Goal: Task Accomplishment & Management: Use online tool/utility

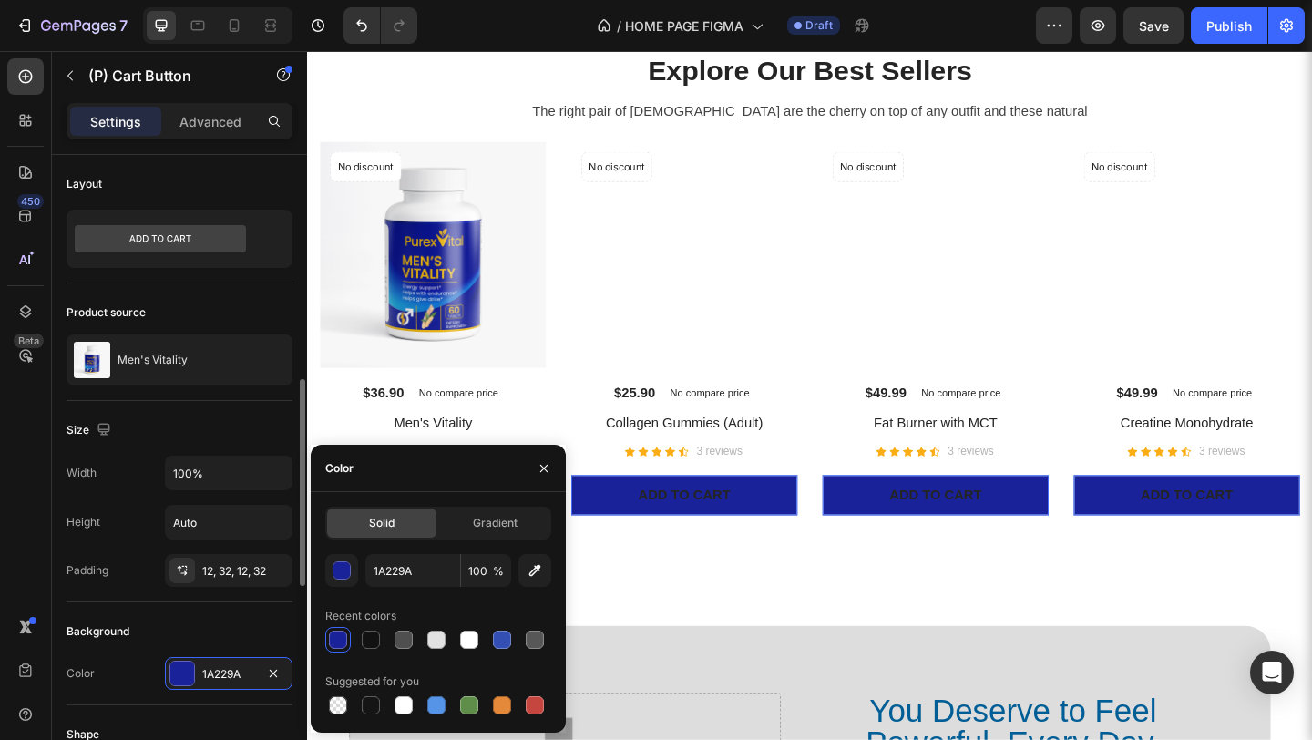
scroll to position [169, 0]
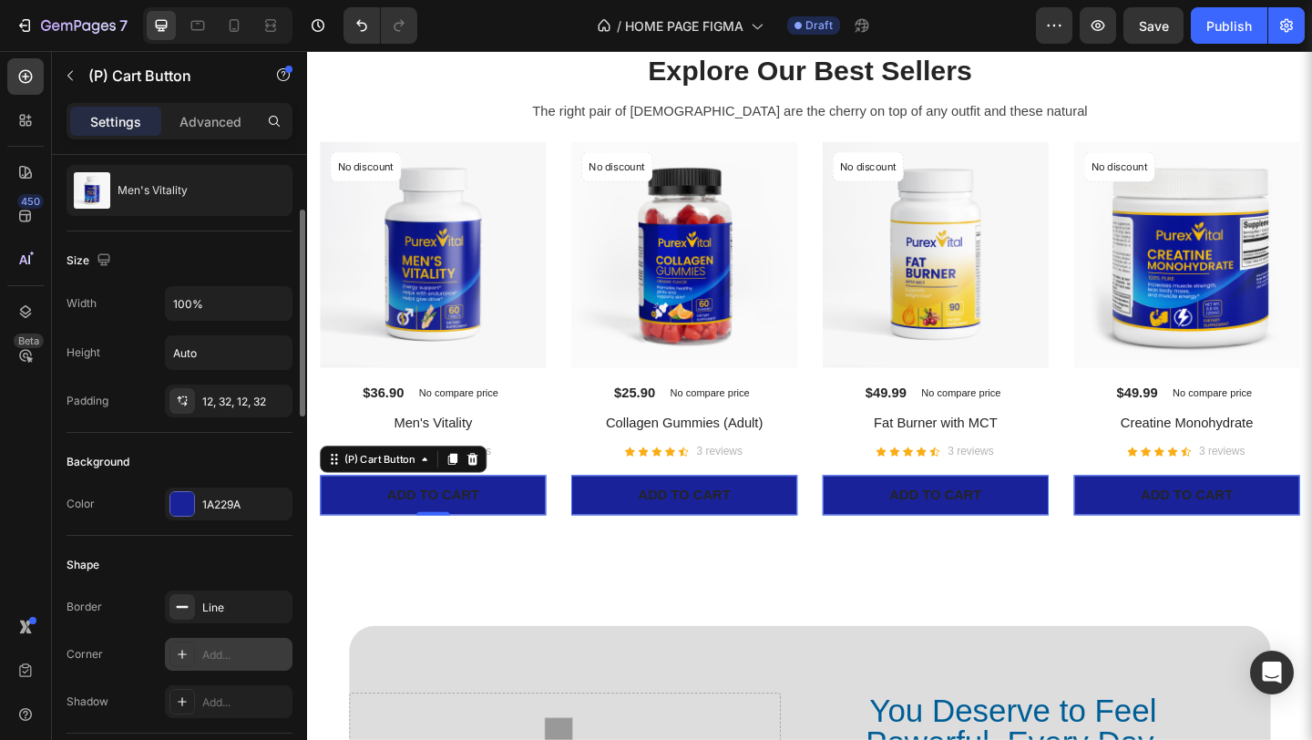
click at [221, 651] on div "Add..." at bounding box center [245, 655] width 86 height 16
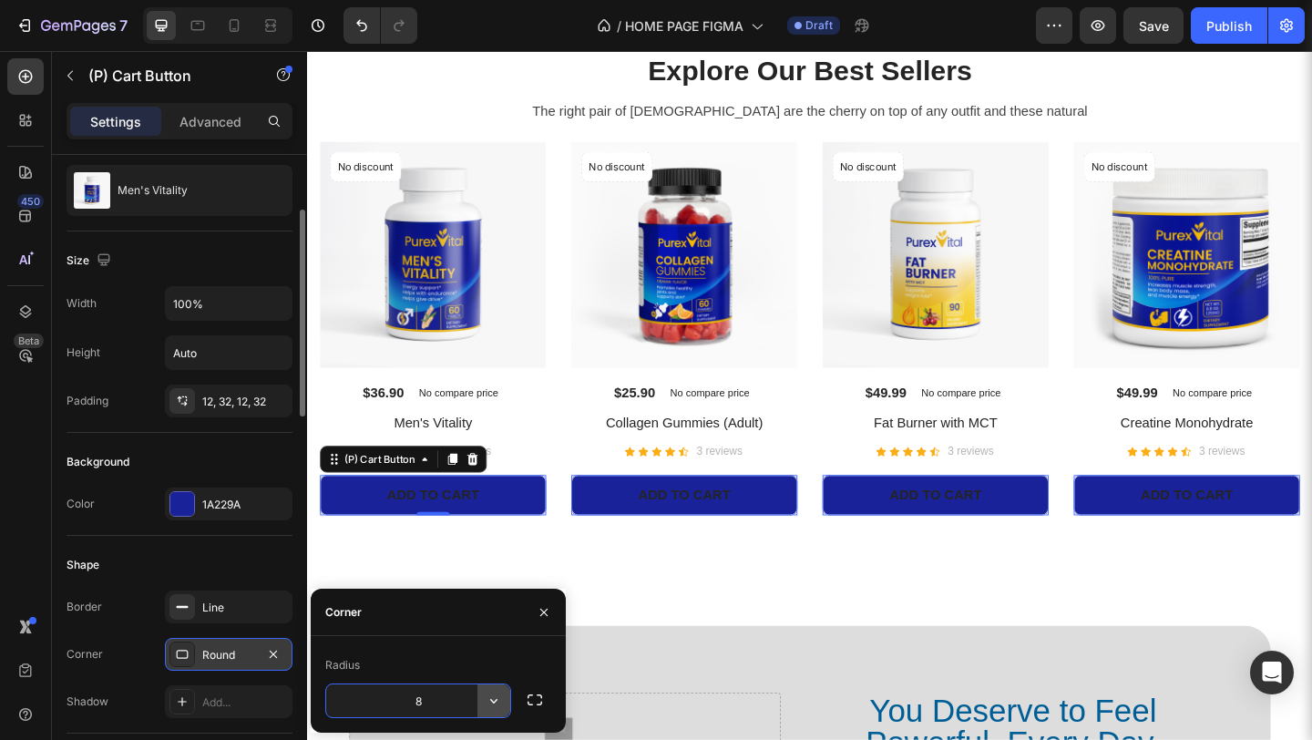
click at [488, 705] on icon "button" at bounding box center [494, 701] width 18 height 18
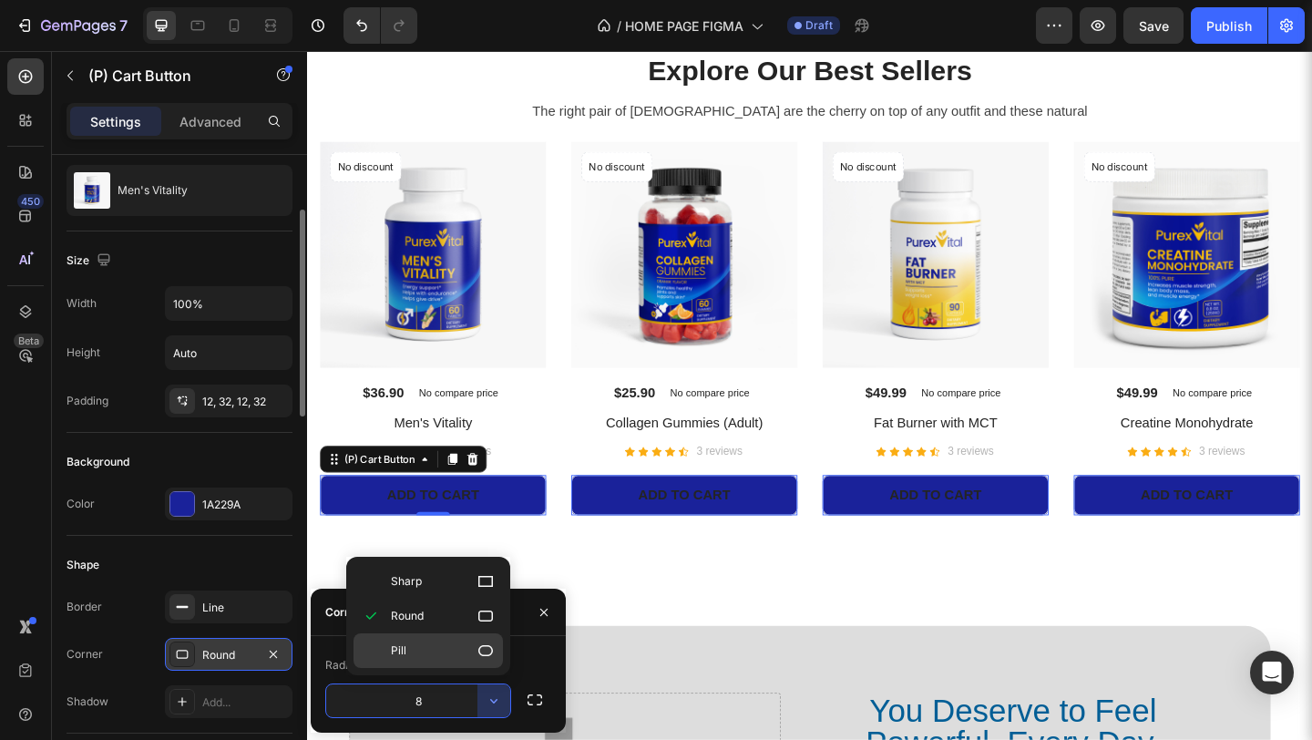
click at [412, 650] on p "Pill" at bounding box center [443, 651] width 104 height 18
type input "9999"
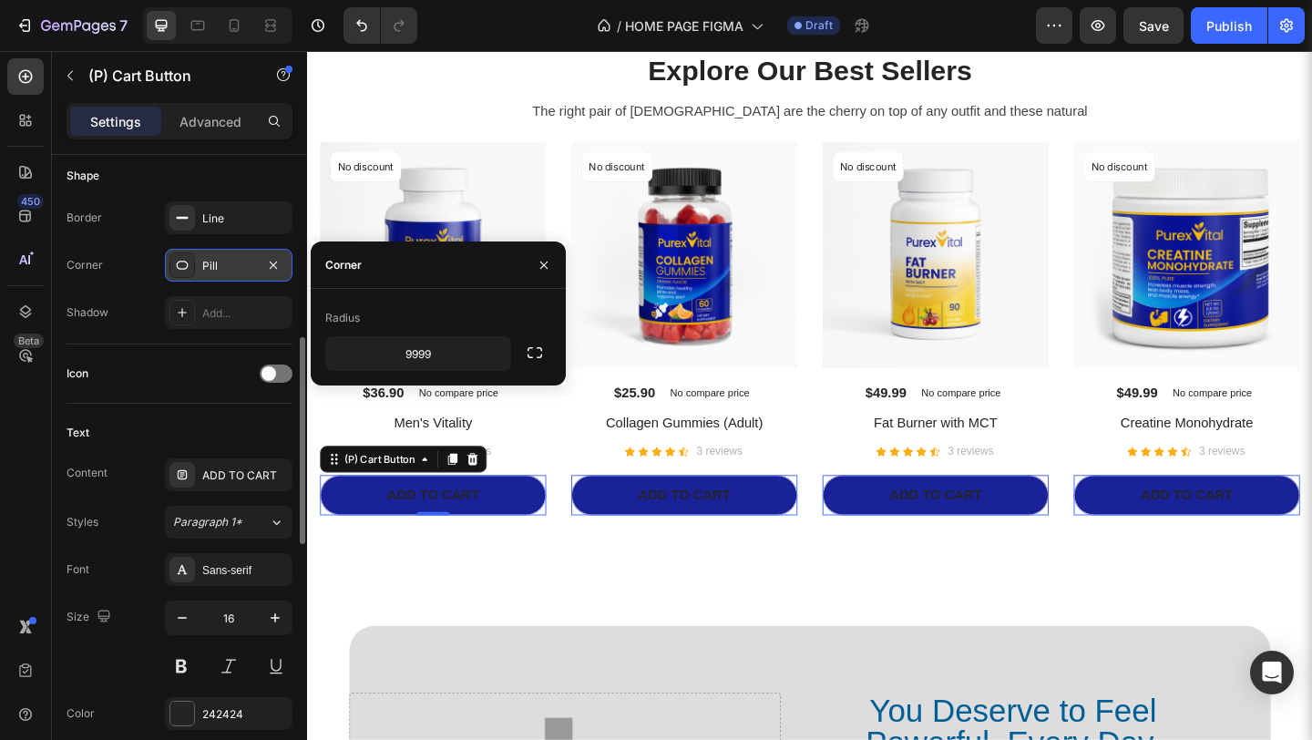
scroll to position [576, 0]
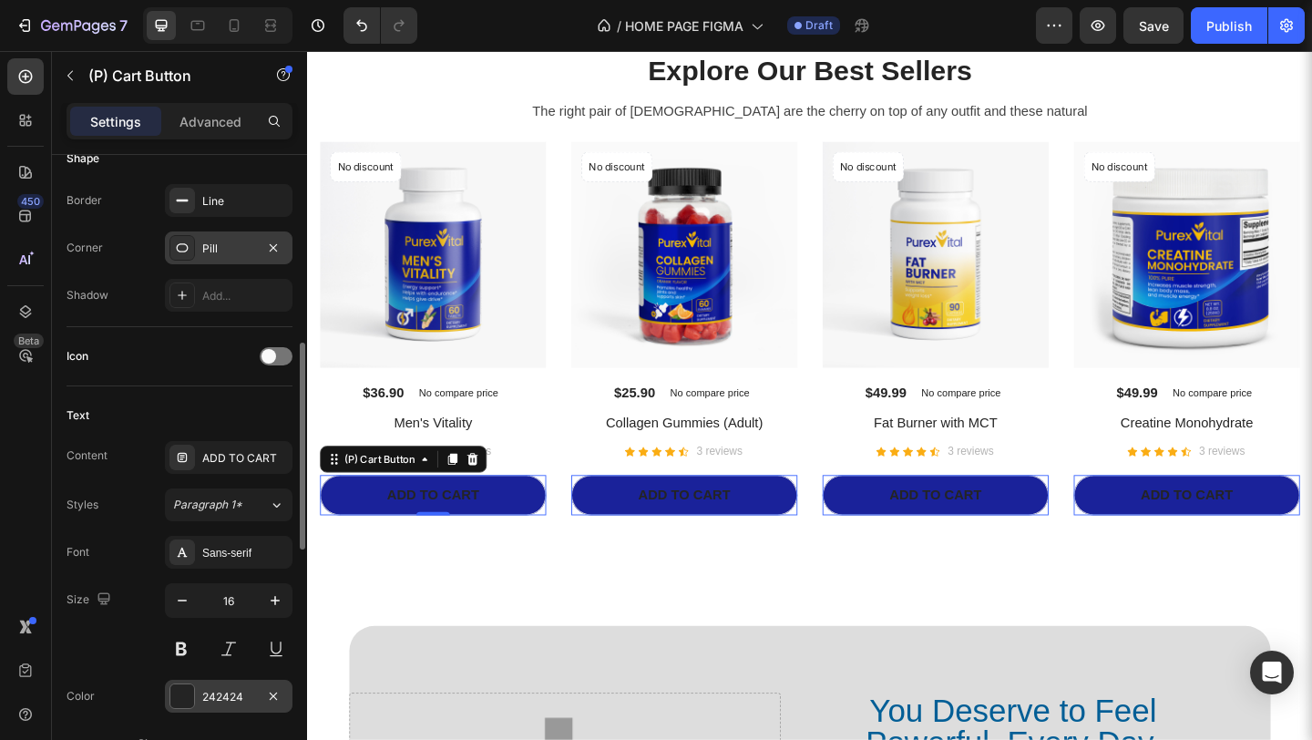
click at [208, 683] on div "242424" at bounding box center [229, 696] width 128 height 33
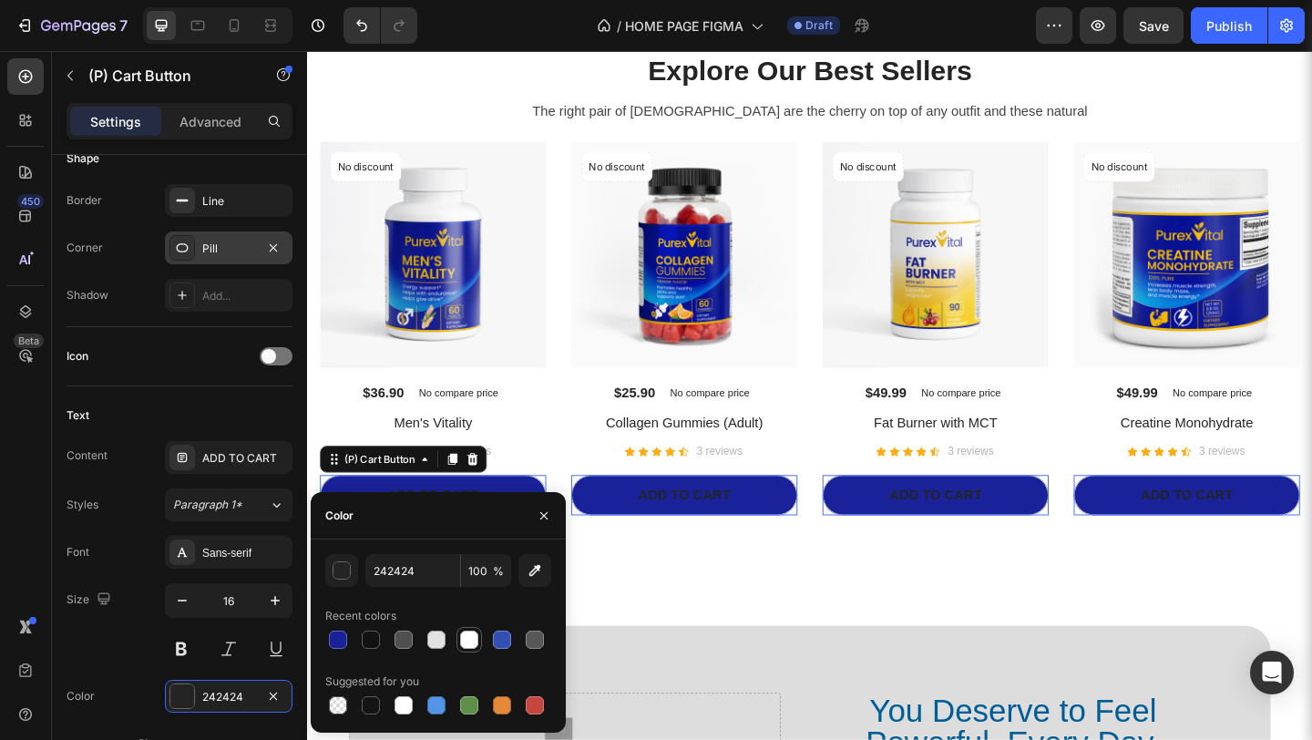
click at [474, 641] on div at bounding box center [469, 640] width 18 height 18
type input "FFFFFF"
click at [664, 611] on div "Explore Our Best Sellers Heading The right pair of sunnies are the cherry on to…" at bounding box center [853, 318] width 1093 height 679
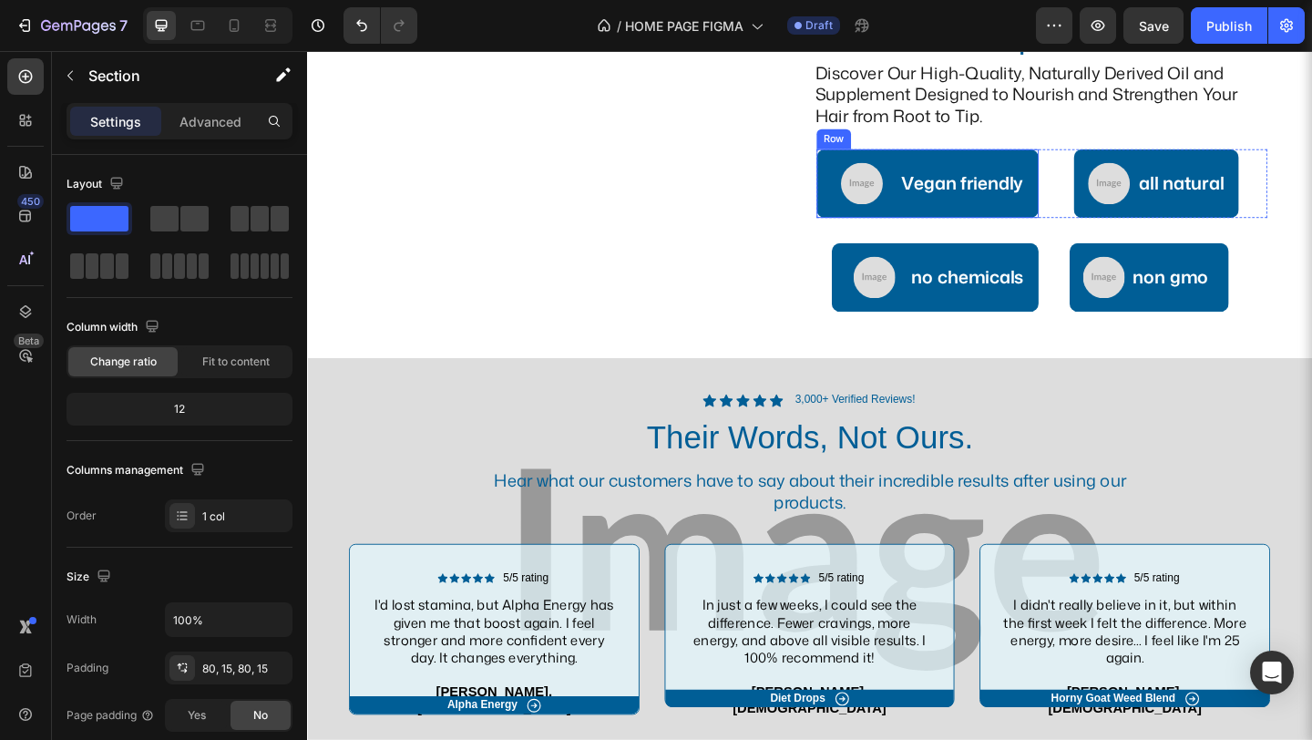
scroll to position [2489, 0]
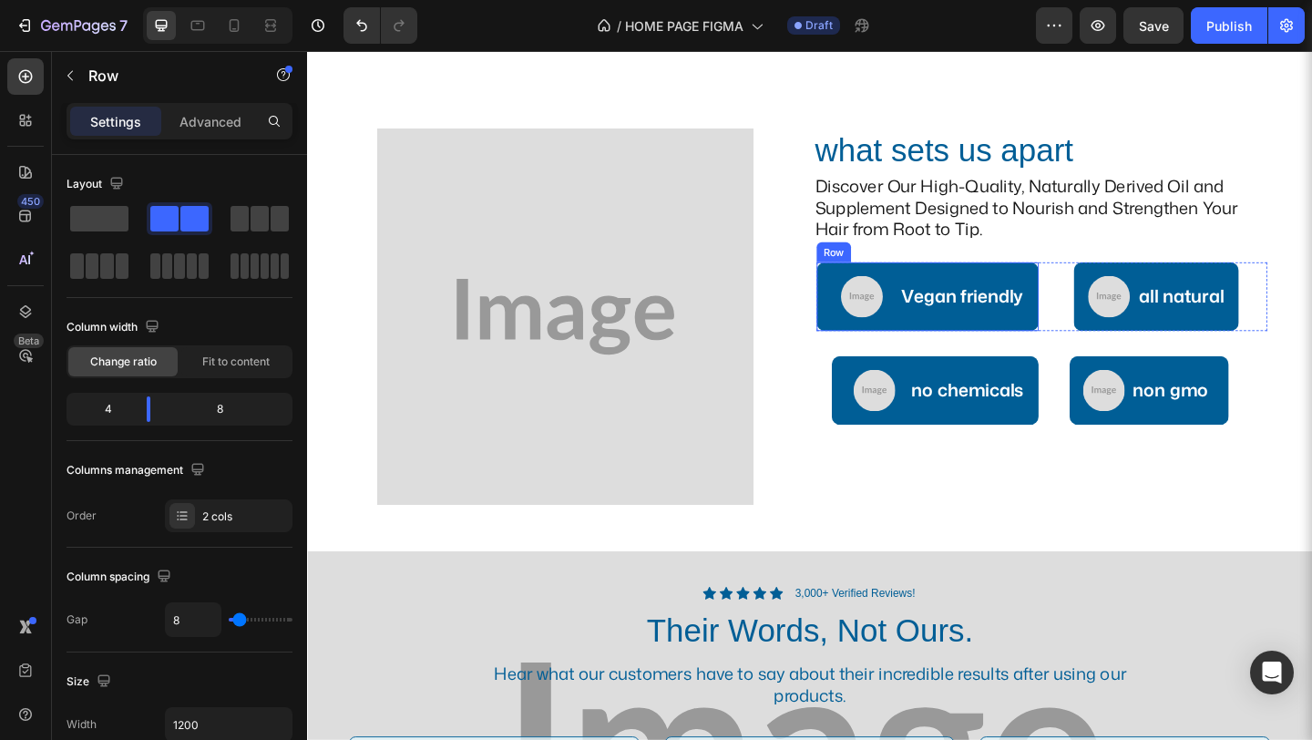
click at [866, 344] on div "Image Vegan friendly Text Block Row" at bounding box center [981, 318] width 241 height 75
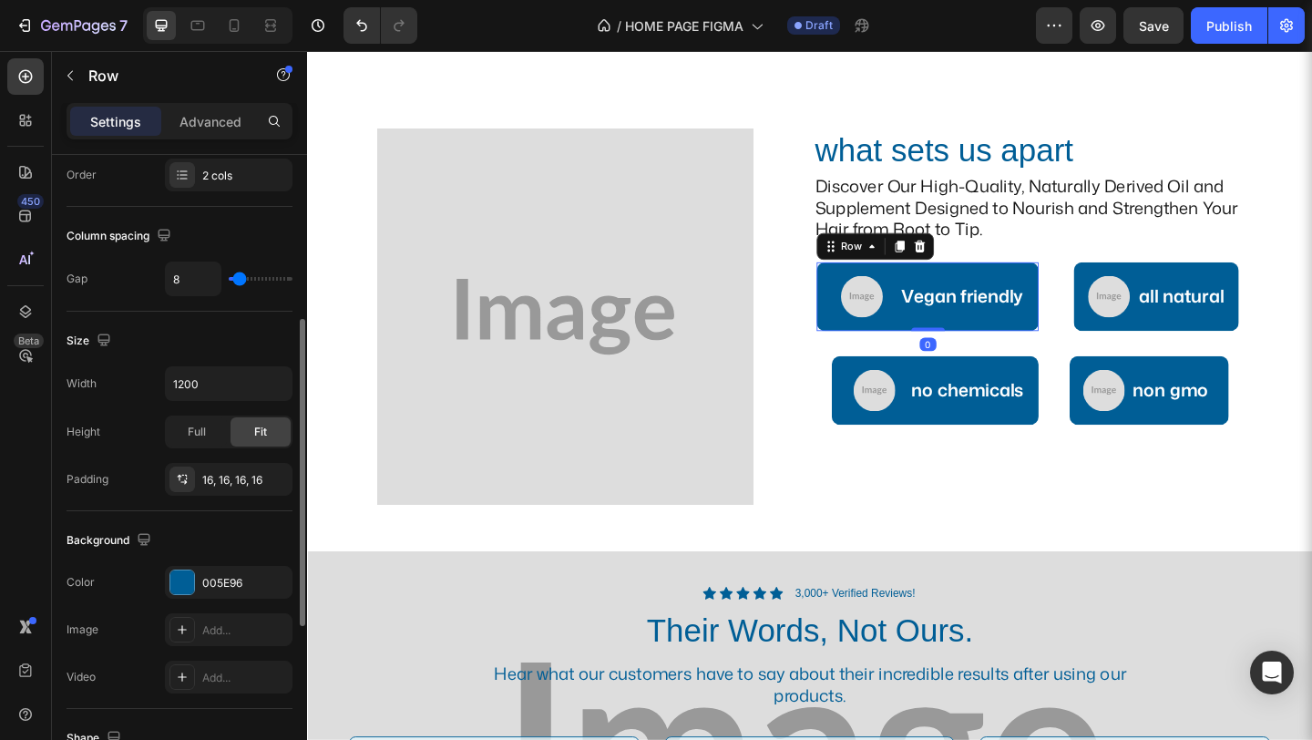
scroll to position [345, 0]
click at [231, 576] on div "005E96" at bounding box center [228, 578] width 53 height 16
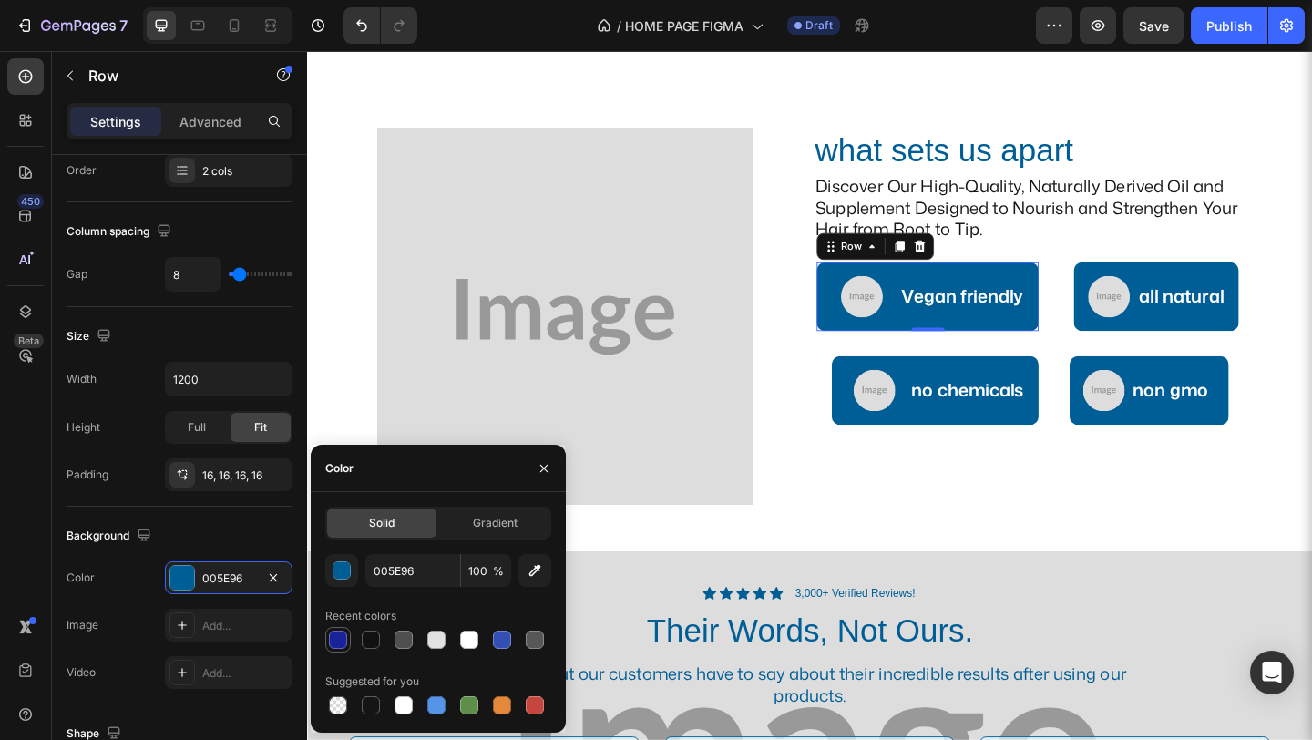
click at [339, 645] on div at bounding box center [338, 640] width 18 height 18
type input "1A229A"
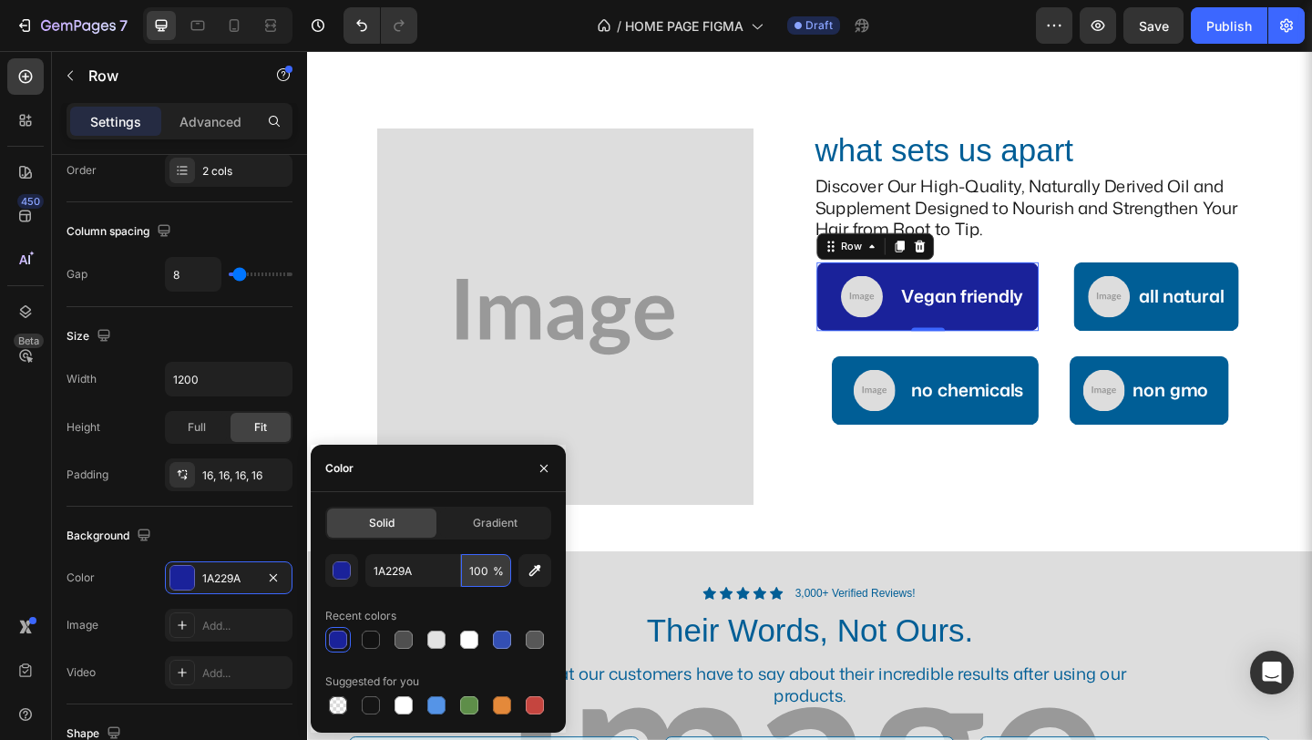
click at [481, 573] on input "100" at bounding box center [486, 570] width 50 height 33
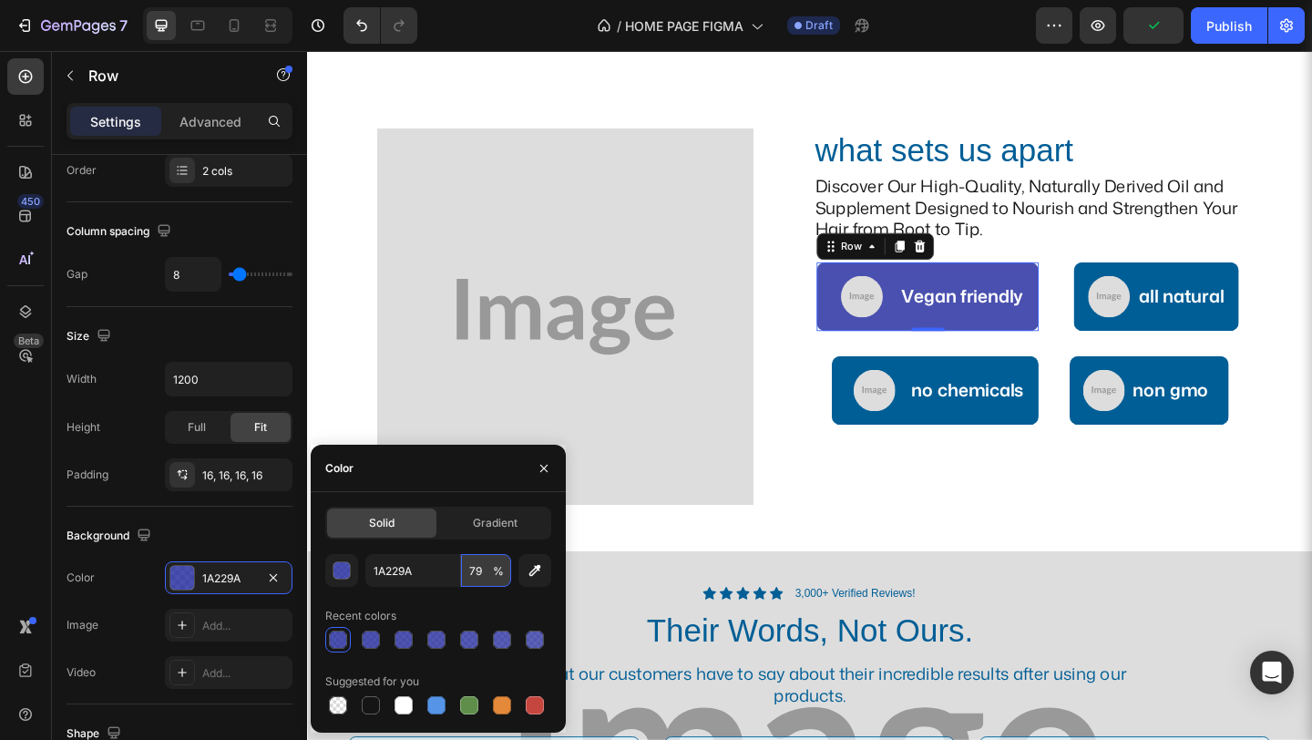
type input "80"
click at [999, 576] on div "Icon Icon Icon Icon Icon Icon List Rated 4.5/8 Based on 3,900+ Reviews Text Blo…" at bounding box center [853, 366] width 1093 height 5479
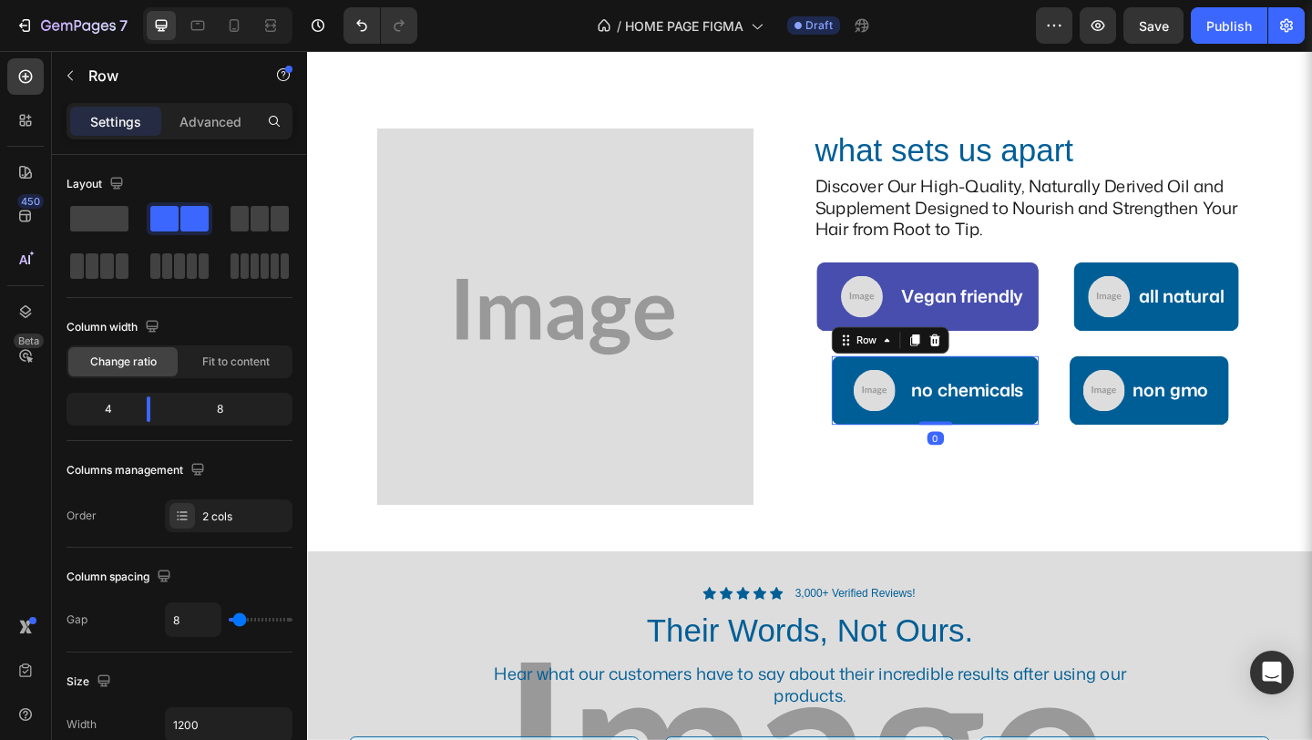
click at [1063, 397] on div "no chemicals Text Block" at bounding box center [1025, 420] width 126 height 46
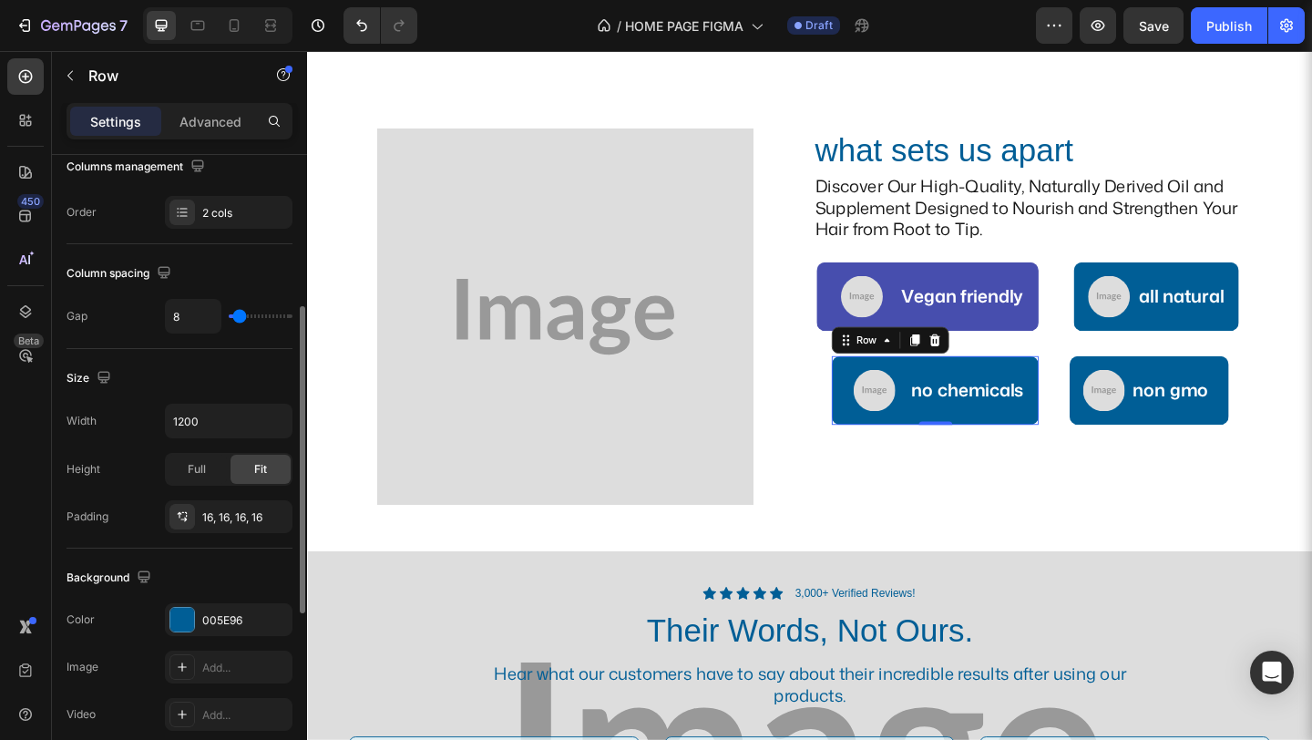
scroll to position [324, 0]
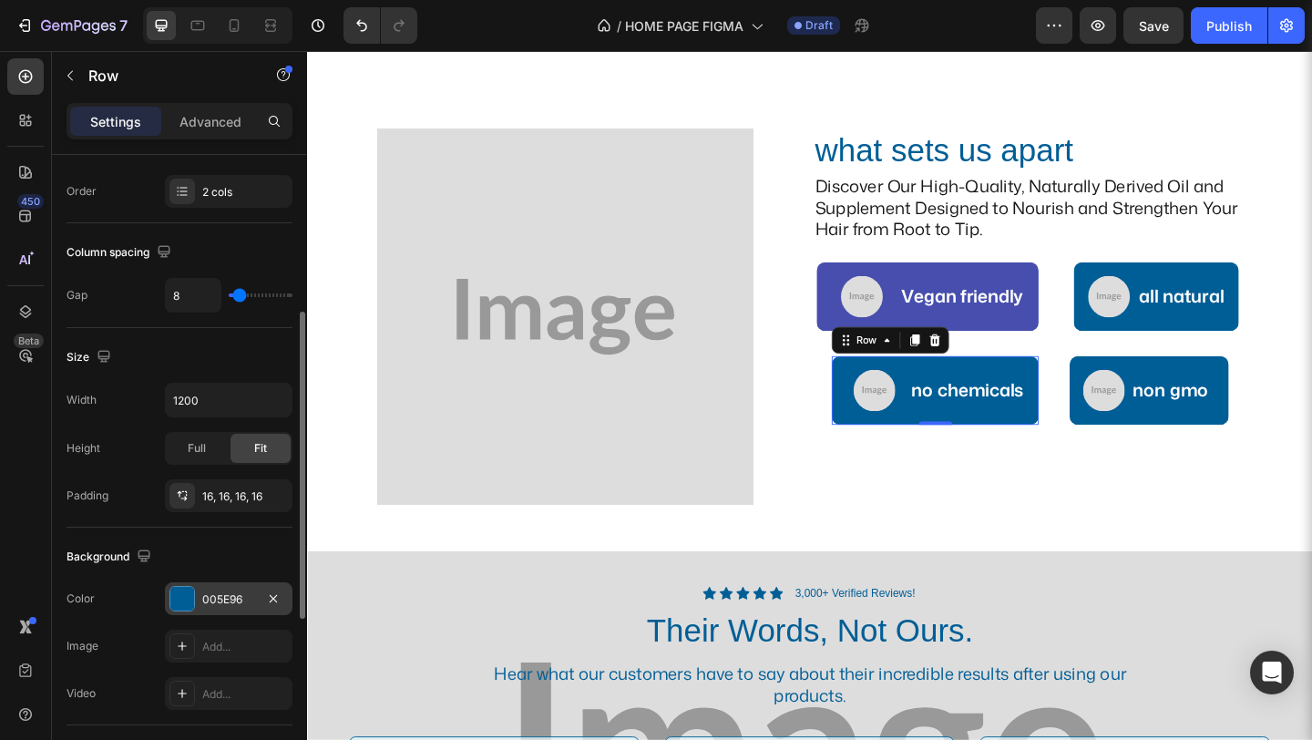
click at [221, 600] on div "005E96" at bounding box center [228, 599] width 53 height 16
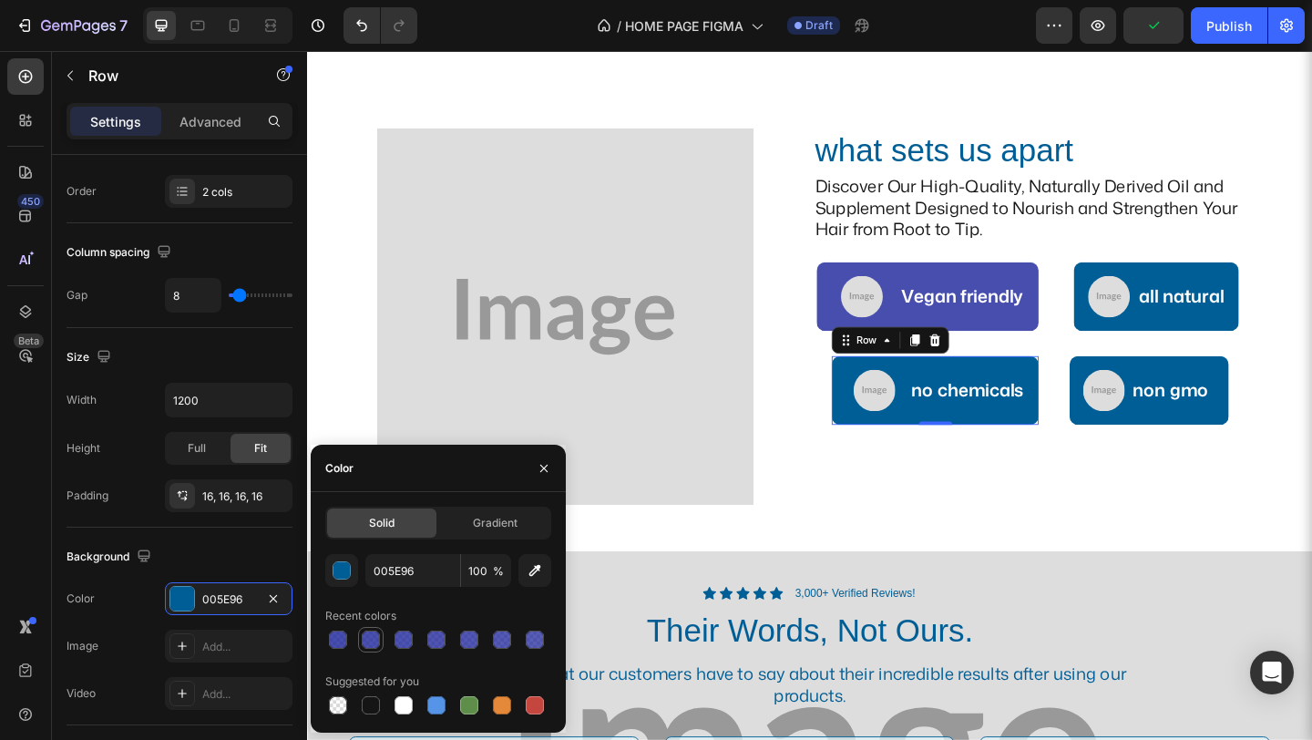
click at [367, 634] on div at bounding box center [371, 640] width 18 height 18
type input "1A229A"
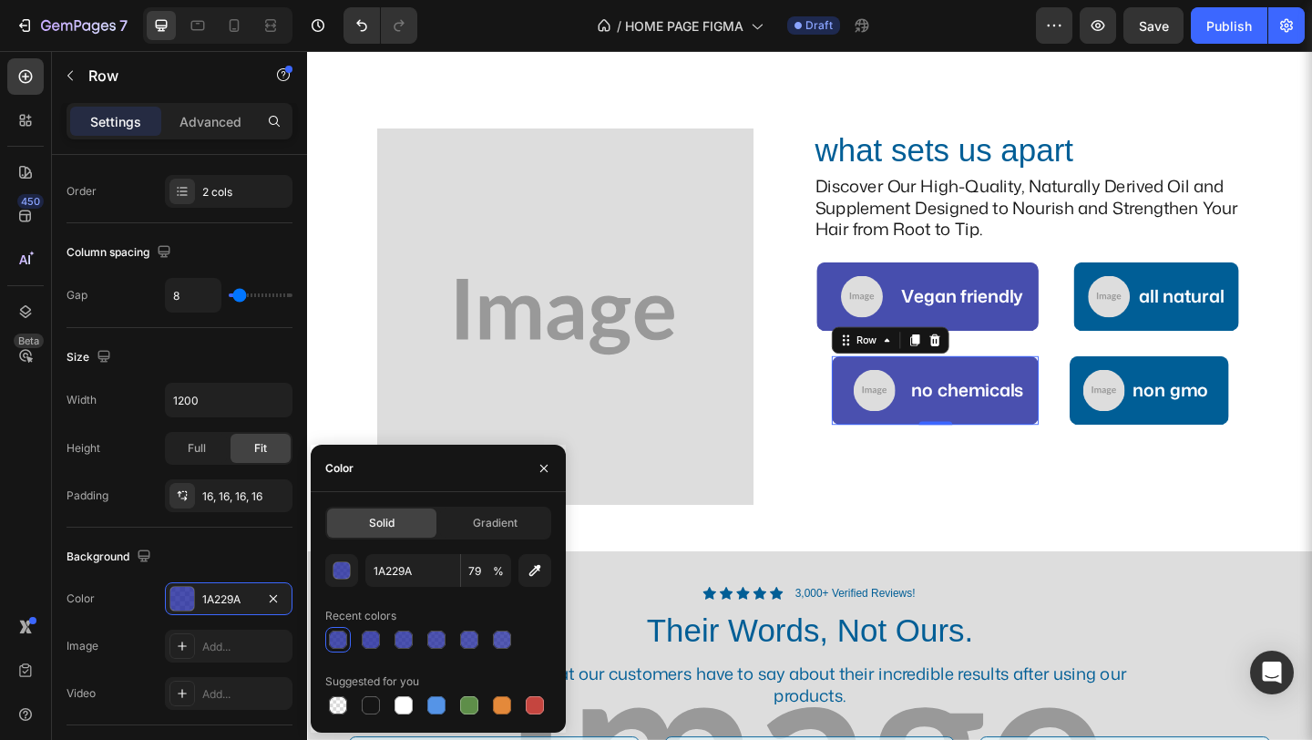
click at [346, 634] on div at bounding box center [338, 640] width 18 height 18
click at [370, 638] on div at bounding box center [371, 640] width 18 height 18
type input "80"
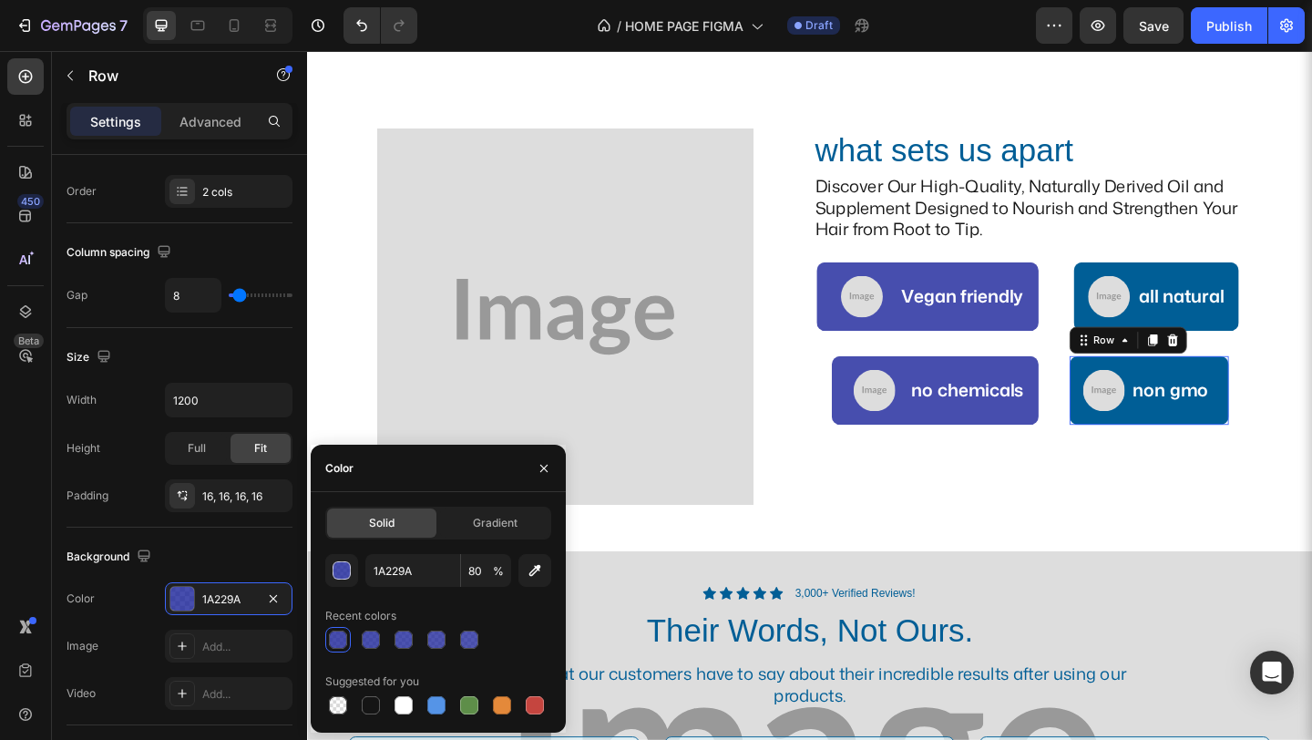
click at [1137, 444] on div "Image non gmo Text Block Row 0" at bounding box center [1222, 420] width 173 height 75
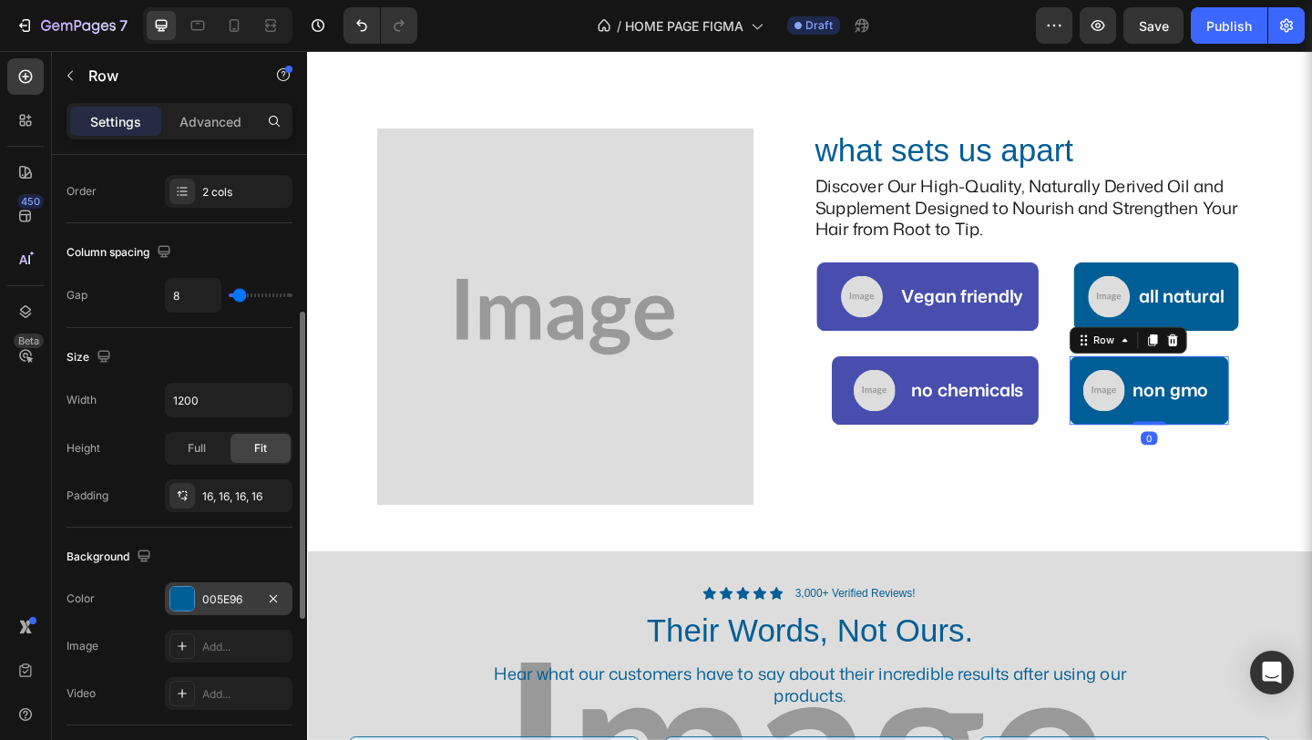
click at [233, 597] on div "005E96" at bounding box center [228, 599] width 53 height 16
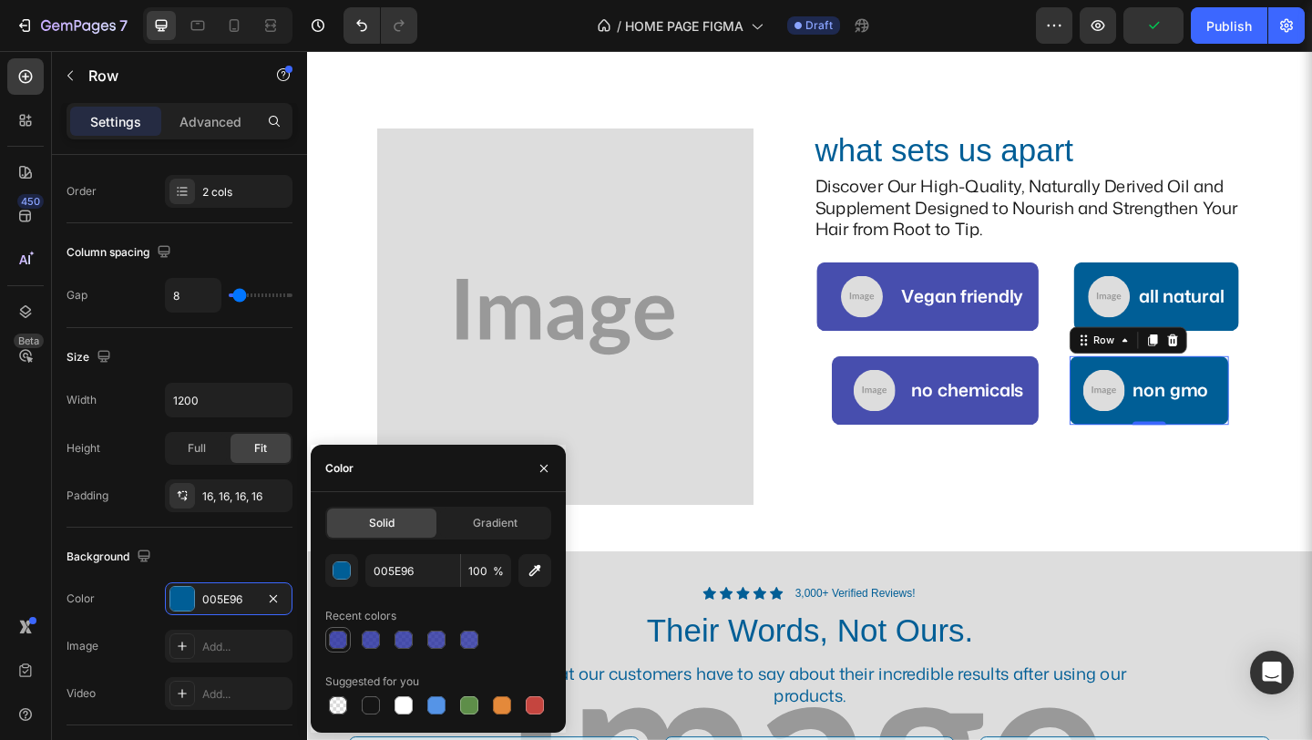
click at [334, 643] on div at bounding box center [338, 640] width 18 height 18
type input "1A229A"
type input "80"
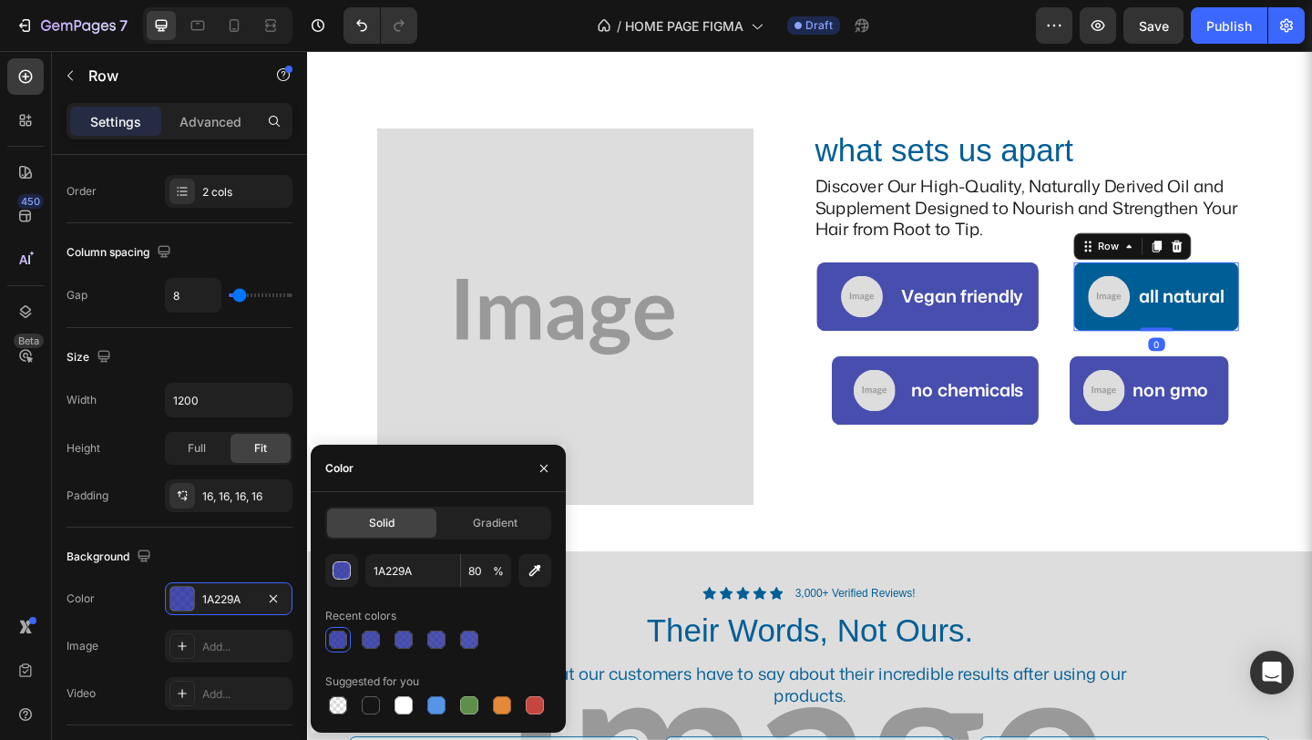
click at [1141, 341] on div "Image all natural Text Block Row 0" at bounding box center [1231, 318] width 180 height 75
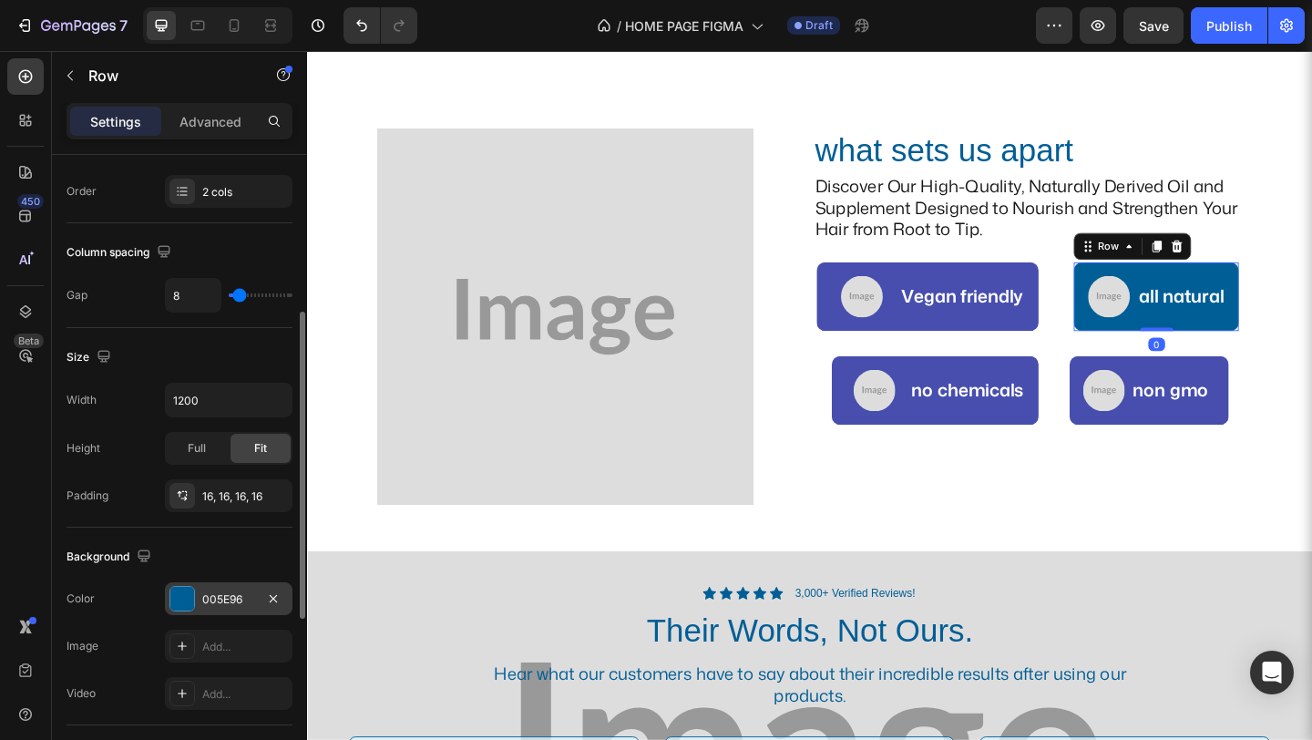
click at [236, 588] on div "005E96" at bounding box center [229, 598] width 128 height 33
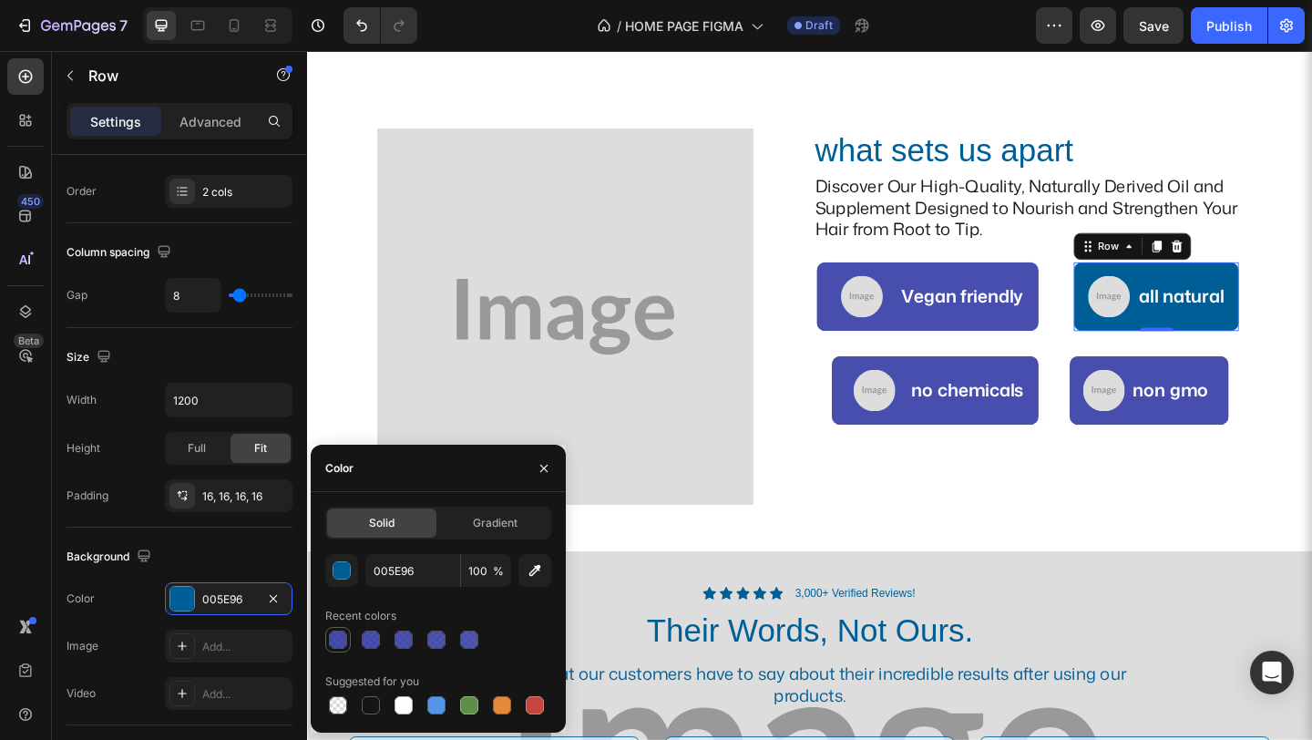
click at [330, 628] on div at bounding box center [338, 640] width 26 height 26
type input "1A229A"
type input "80"
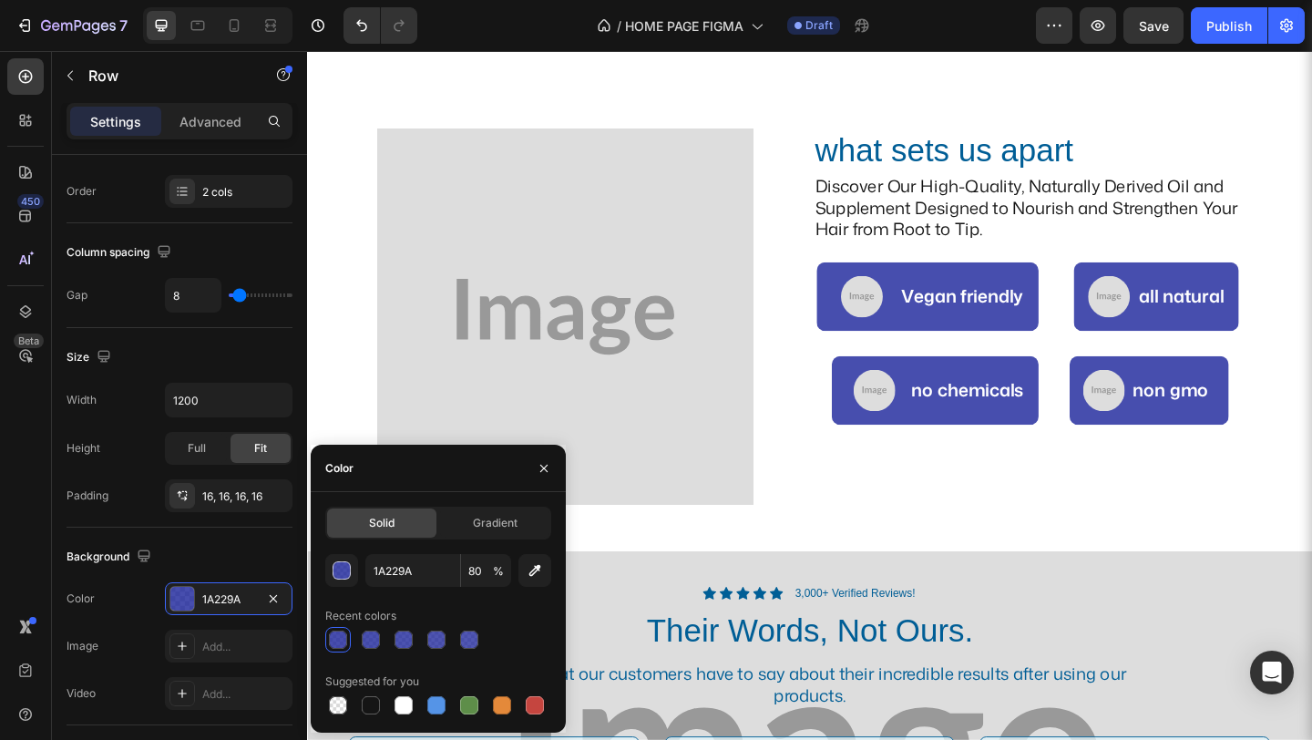
click at [834, 581] on div "Icon Icon Icon Icon Icon Icon List Rated 4.5/8 Based on 3,900+ Reviews Text Blo…" at bounding box center [853, 366] width 1093 height 5479
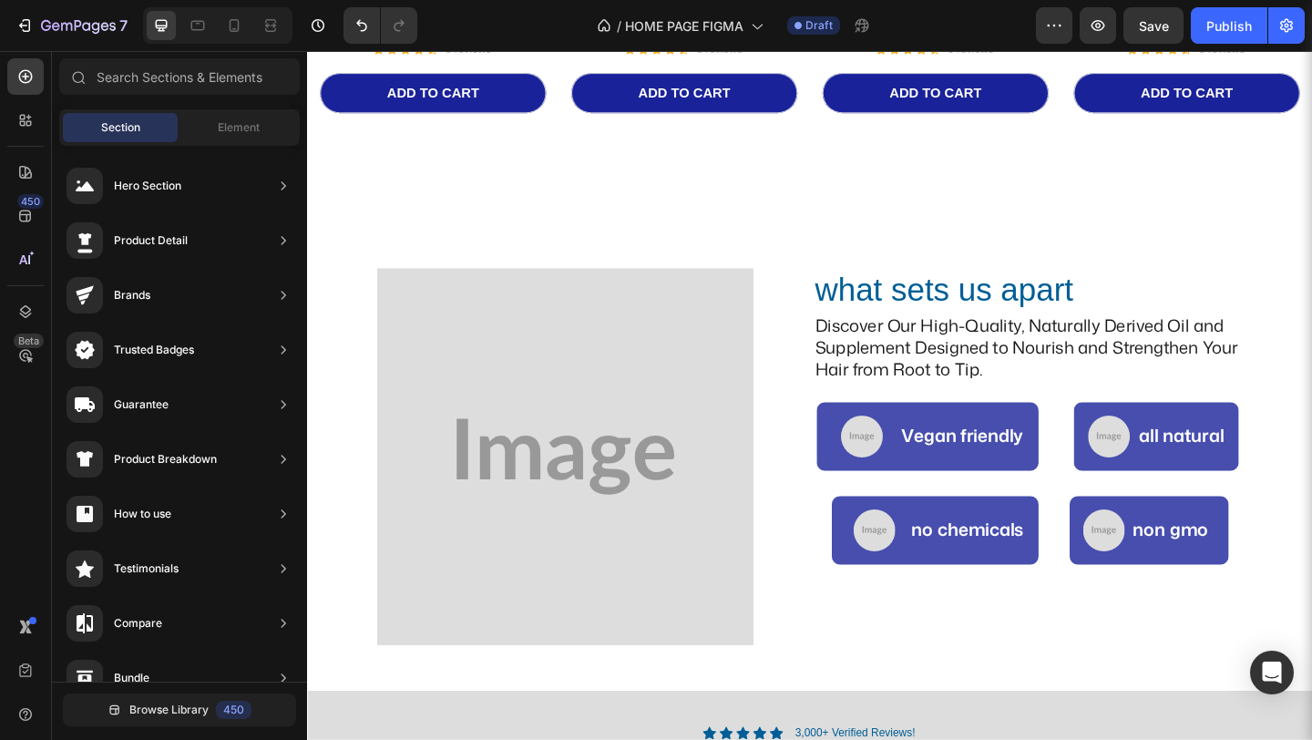
scroll to position [2263, 0]
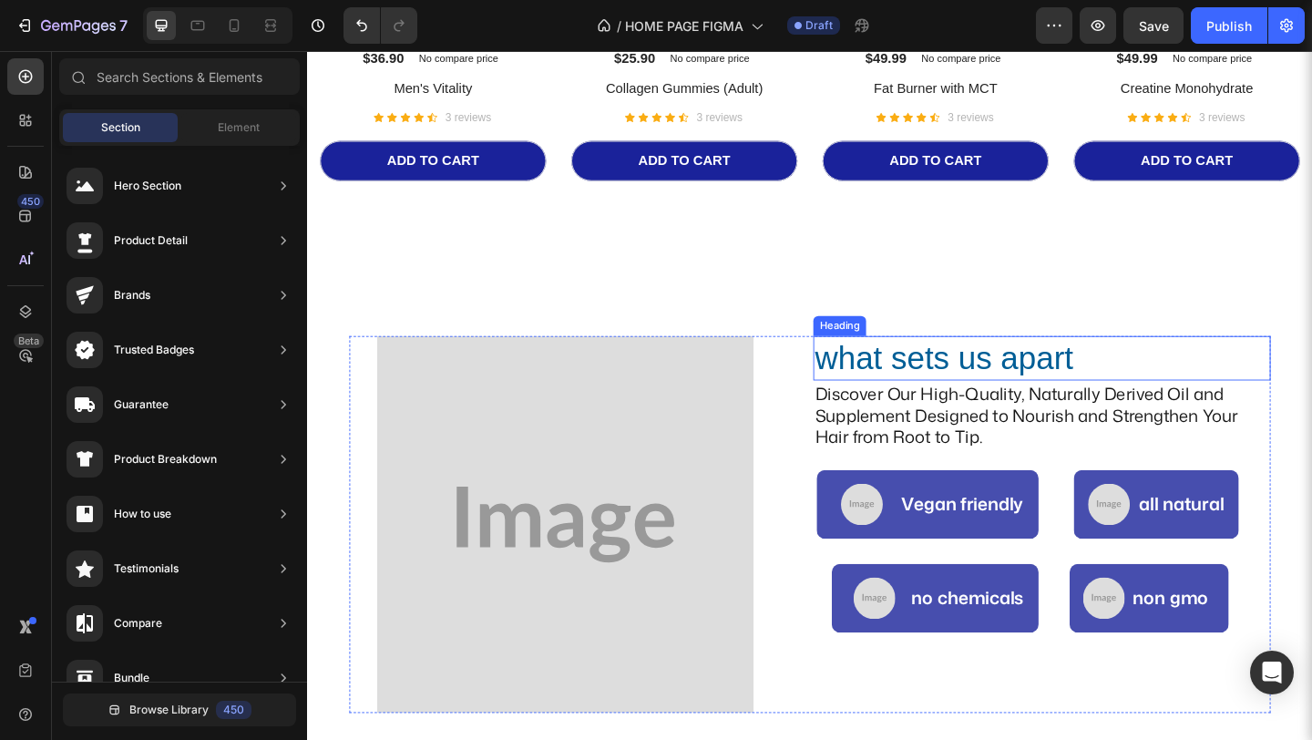
click at [932, 376] on h2 "what sets us apart" at bounding box center [1106, 385] width 498 height 48
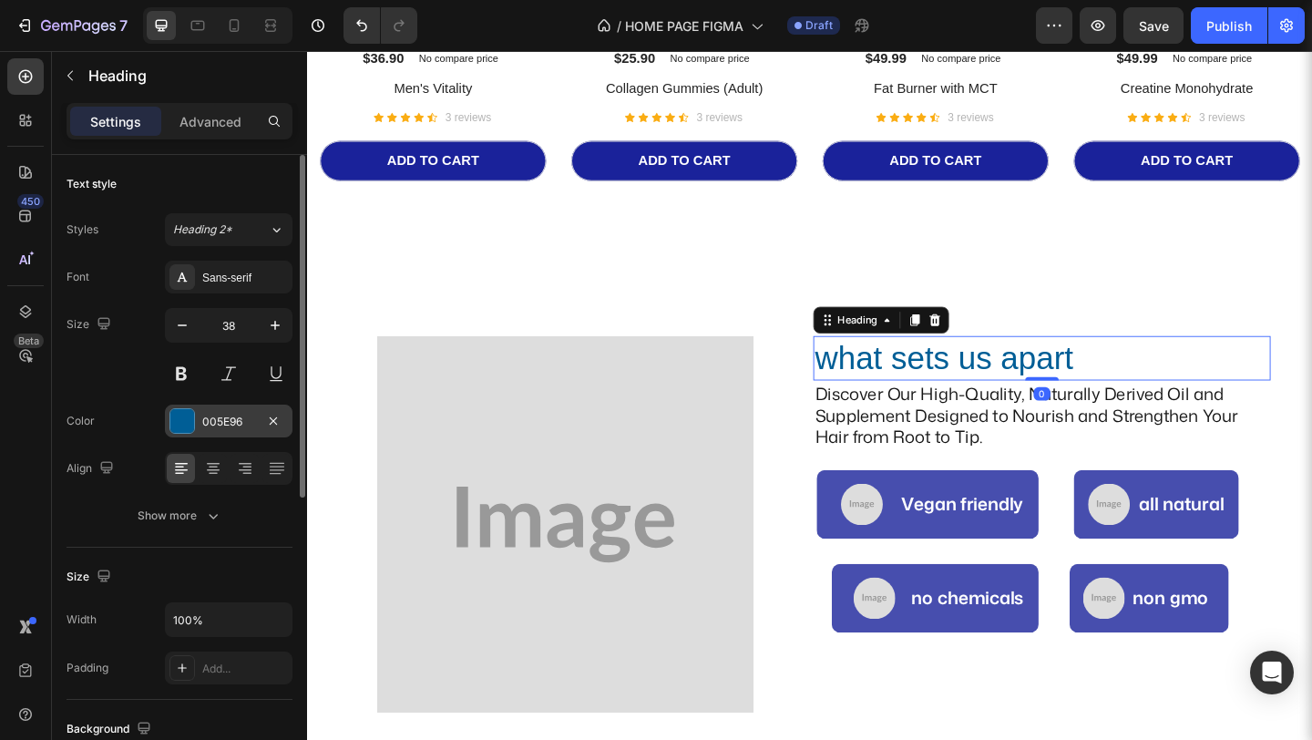
click at [197, 416] on div "005E96" at bounding box center [229, 421] width 128 height 33
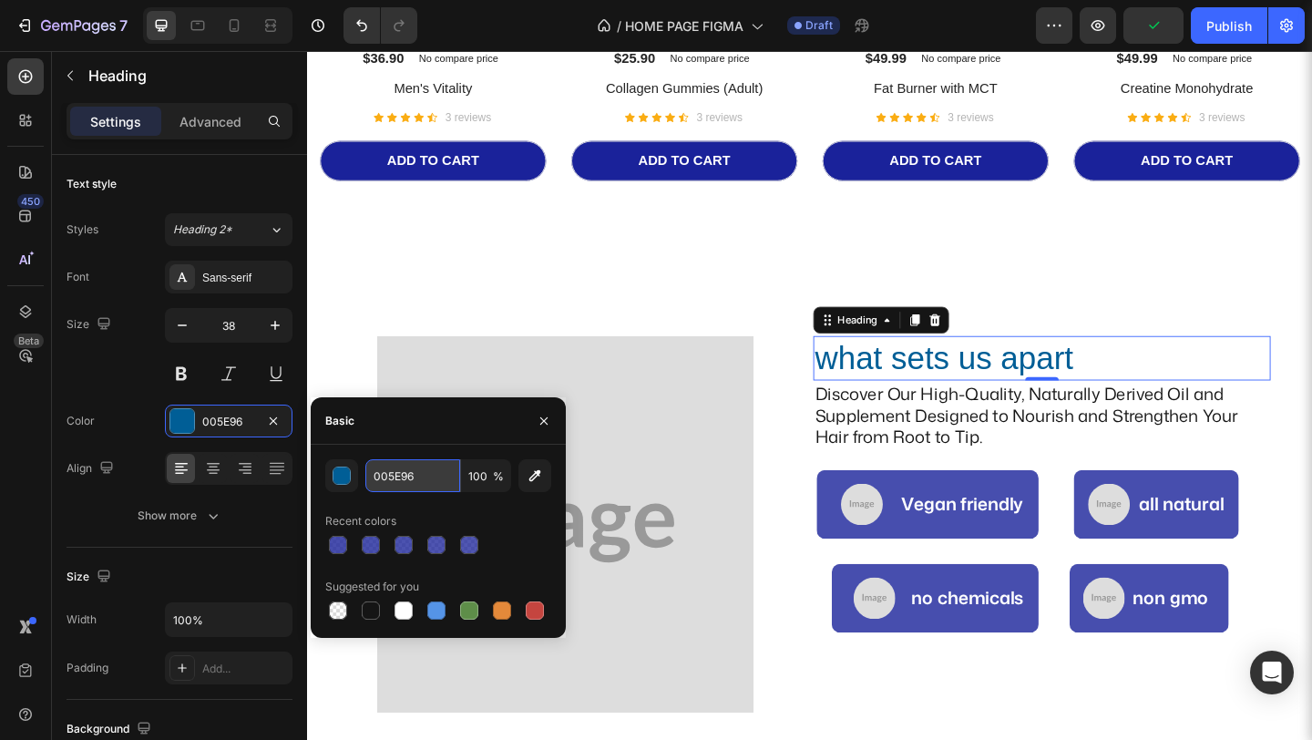
click at [416, 481] on input "005E96" at bounding box center [412, 475] width 95 height 33
paste input "#1A229A"
type input "#1A229A"
click at [827, 326] on div "Icon Icon Icon Icon Icon Icon List Rated 4.5/8 Based on 3,900+ Reviews Text Blo…" at bounding box center [853, 608] width 1093 height 5511
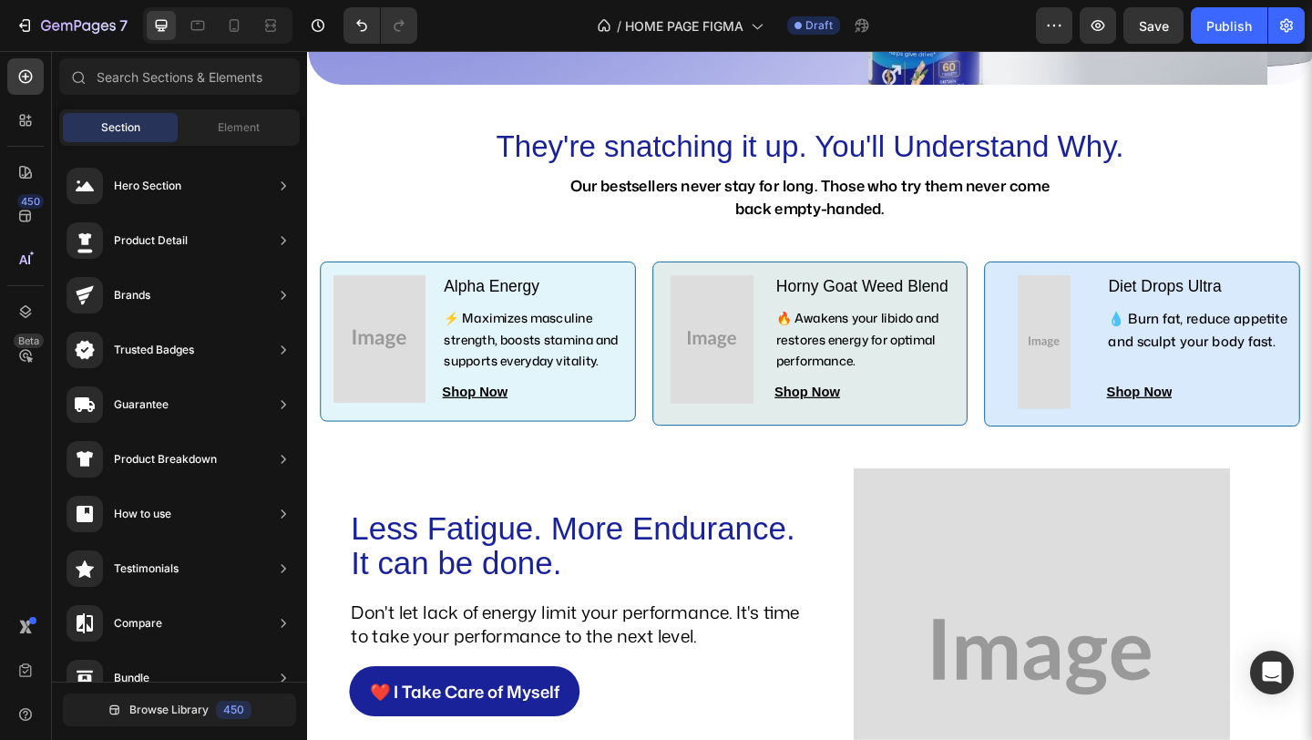
scroll to position [0, 0]
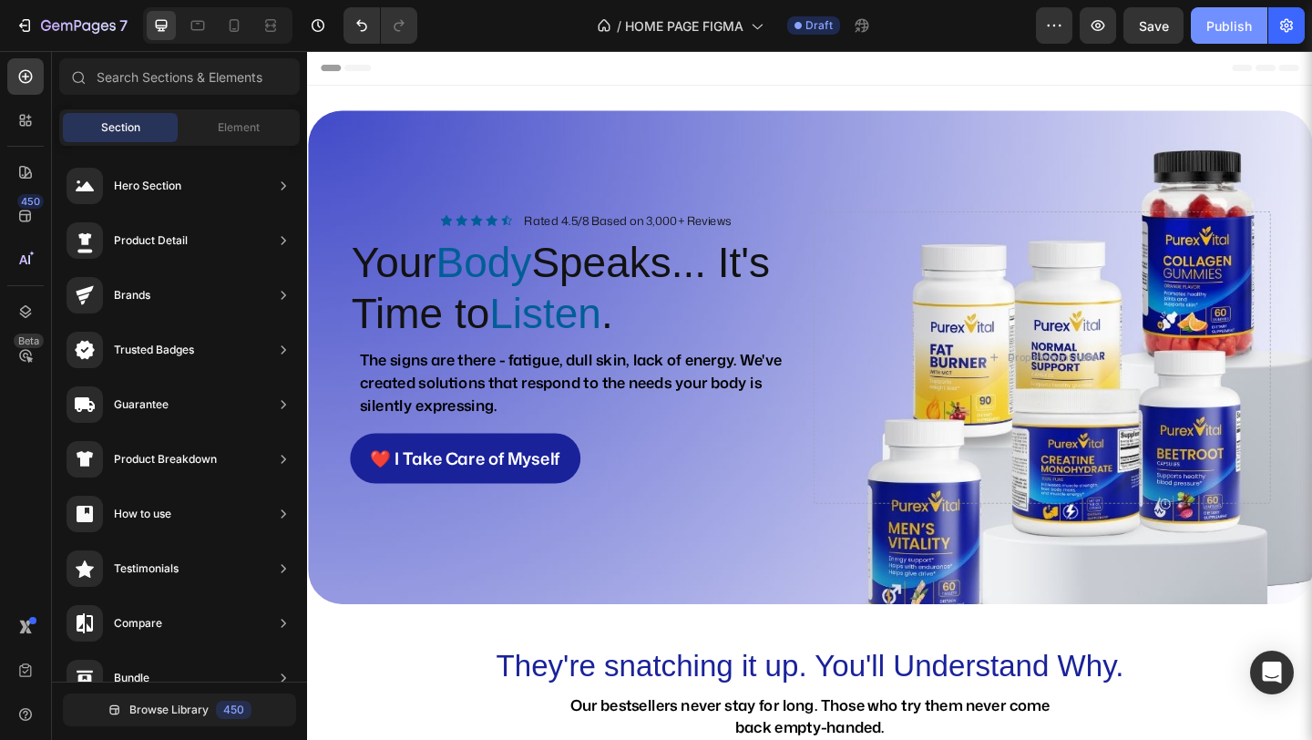
click at [1220, 26] on div "Publish" at bounding box center [1229, 25] width 46 height 19
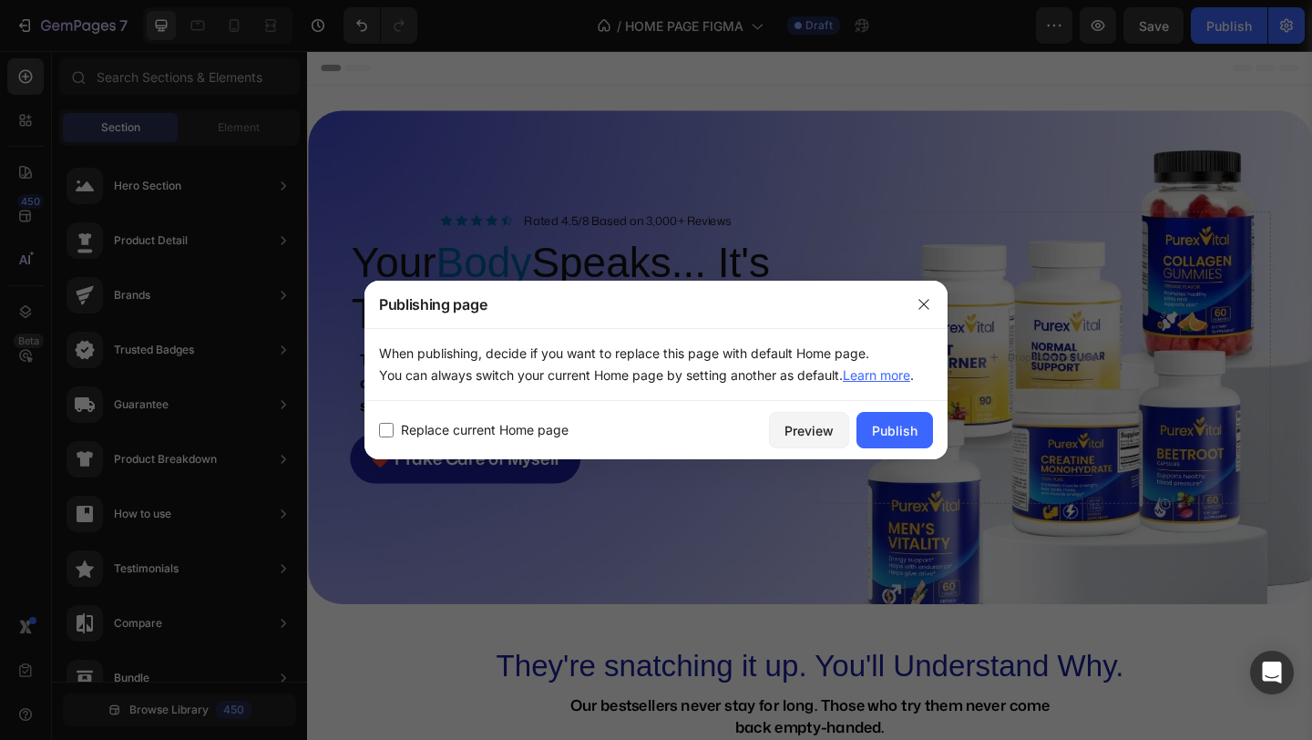
click at [387, 431] on input "checkbox" at bounding box center [386, 430] width 15 height 15
checkbox input "true"
click at [878, 442] on button "Publish" at bounding box center [895, 430] width 77 height 36
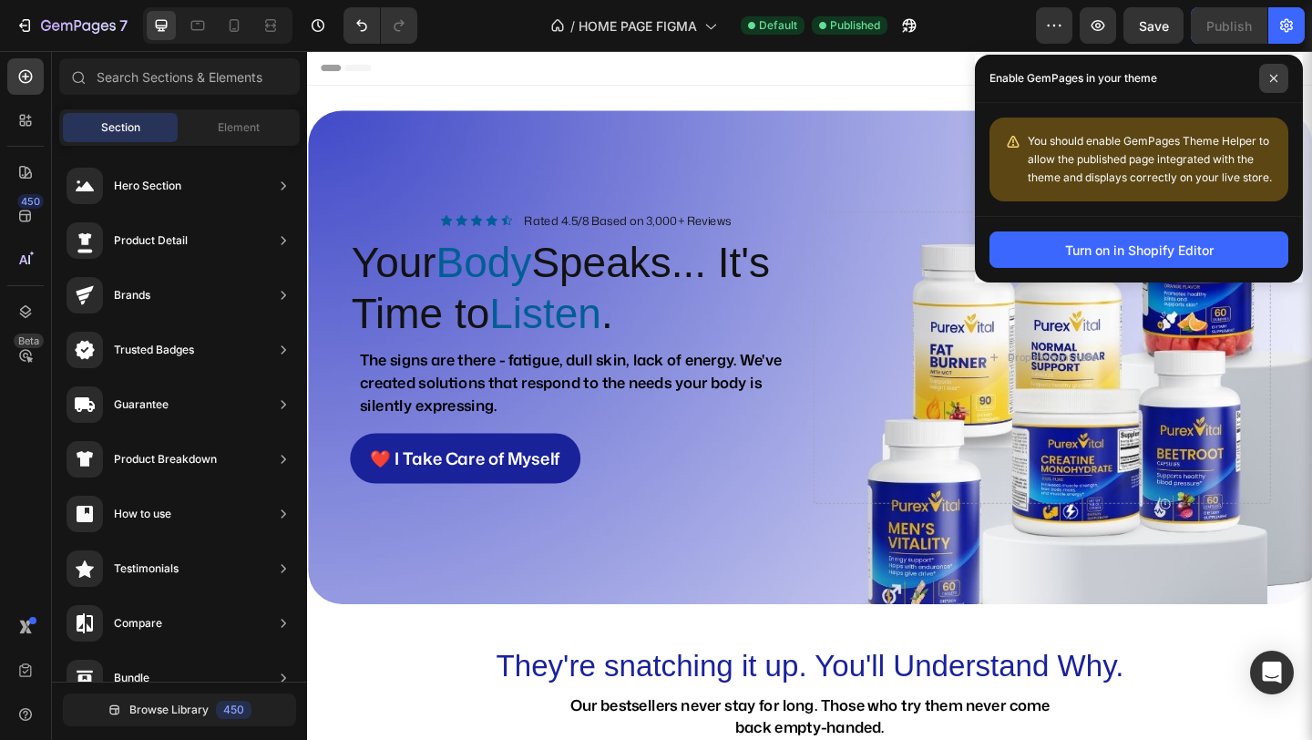
click at [1278, 84] on span at bounding box center [1273, 78] width 29 height 29
